Goal: Task Accomplishment & Management: Use online tool/utility

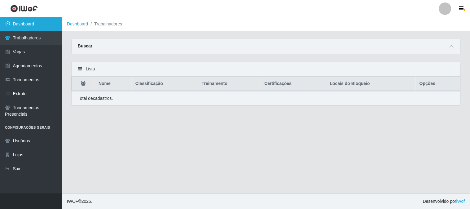
click at [21, 22] on link "Dashboard" at bounding box center [31, 24] width 62 height 14
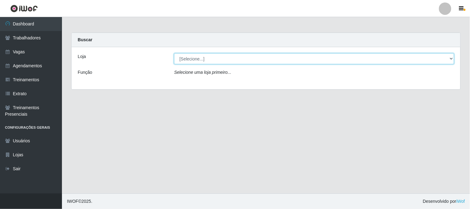
drag, startPoint x: 208, startPoint y: 58, endPoint x: 208, endPoint y: 63, distance: 5.3
click at [208, 58] on select "[Selecione...] Sapore D'italia" at bounding box center [314, 58] width 280 height 11
select select "266"
click at [174, 53] on select "[Selecione...] Sapore D'italia" at bounding box center [314, 58] width 280 height 11
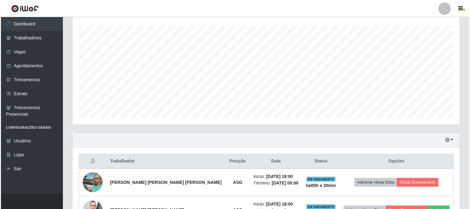
scroll to position [147, 0]
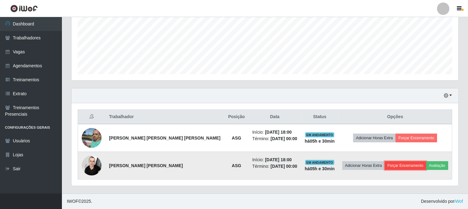
click at [396, 166] on button "Forçar Encerramento" at bounding box center [405, 165] width 41 height 9
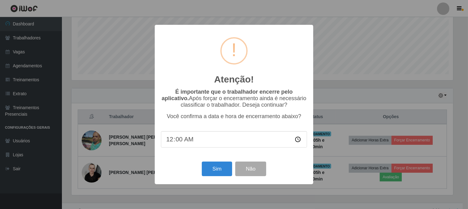
scroll to position [128, 383]
click at [222, 170] on button "Sim" at bounding box center [218, 168] width 30 height 15
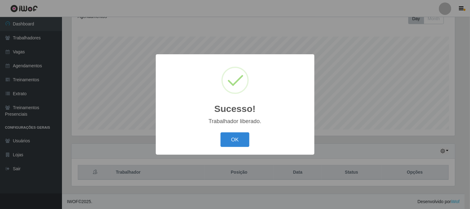
click at [230, 138] on button "OK" at bounding box center [234, 139] width 29 height 15
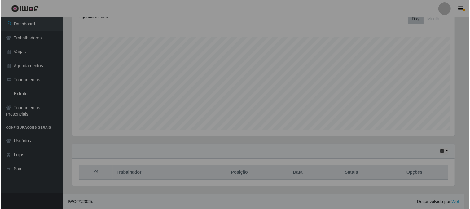
scroll to position [128, 387]
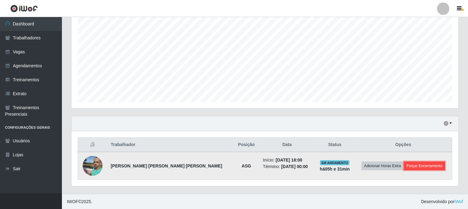
click at [409, 166] on button "Forçar Encerramento" at bounding box center [424, 165] width 41 height 9
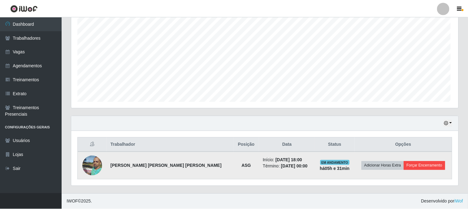
scroll to position [128, 383]
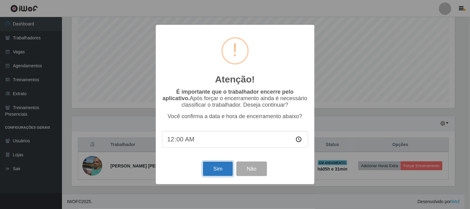
drag, startPoint x: 212, startPoint y: 167, endPoint x: 221, endPoint y: 164, distance: 9.3
click at [213, 167] on button "Sim" at bounding box center [218, 168] width 30 height 15
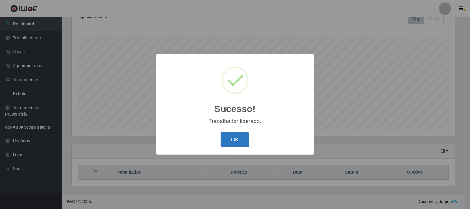
click at [240, 144] on button "OK" at bounding box center [234, 139] width 29 height 15
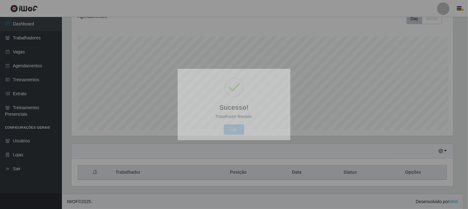
scroll to position [128, 387]
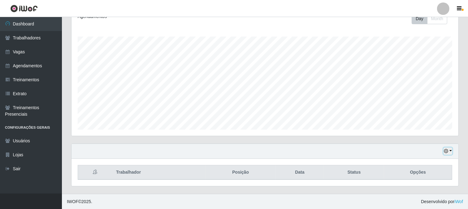
click at [449, 150] on button "button" at bounding box center [448, 150] width 9 height 7
click at [415, 101] on button "1 dia" at bounding box center [427, 101] width 49 height 13
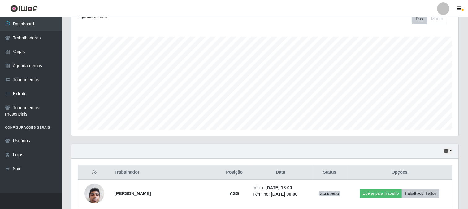
scroll to position [147, 0]
